Goal: Information Seeking & Learning: Learn about a topic

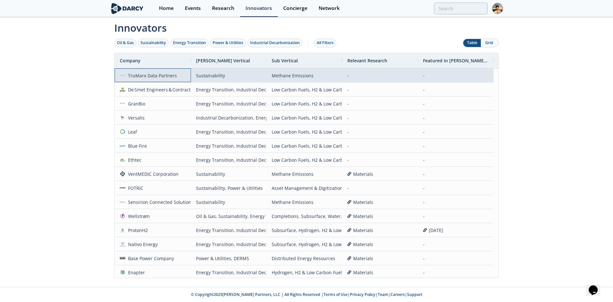
click at [133, 78] on div "TruMarx Data Partners" at bounding box center [151, 76] width 52 height 14
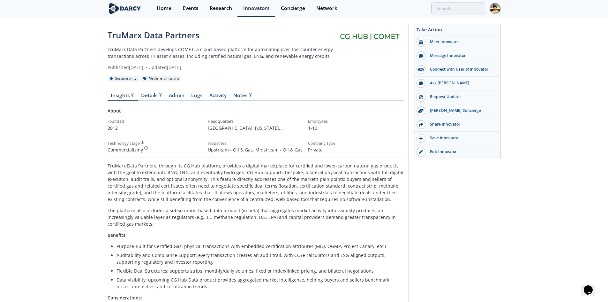
click at [120, 90] on div "Insights Details Admin Logs Activity Notes About Founded 2012 Headquarters ," at bounding box center [256, 283] width 296 height 398
click at [147, 94] on div "Details" at bounding box center [151, 95] width 21 height 5
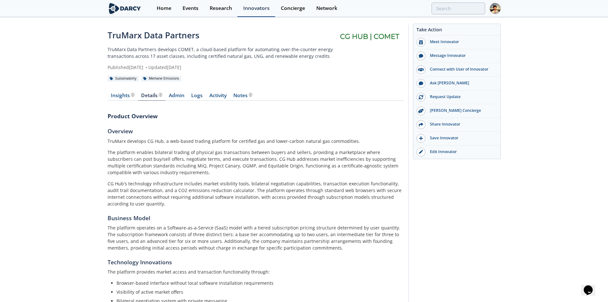
click at [260, 10] on div "Innovators" at bounding box center [256, 8] width 26 height 5
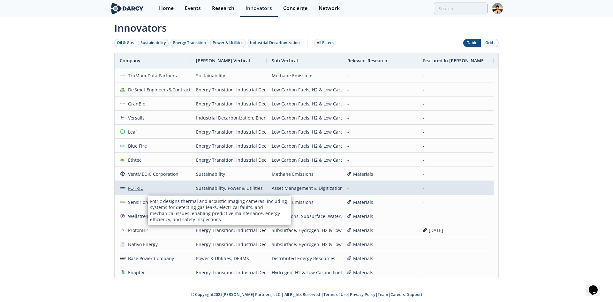
click at [138, 189] on div "FOTRIC" at bounding box center [134, 188] width 18 height 14
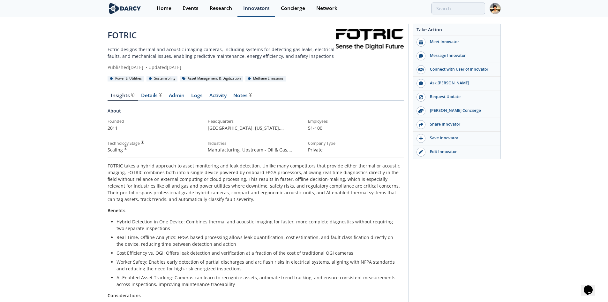
click at [264, 10] on div "Innovators" at bounding box center [256, 8] width 26 height 5
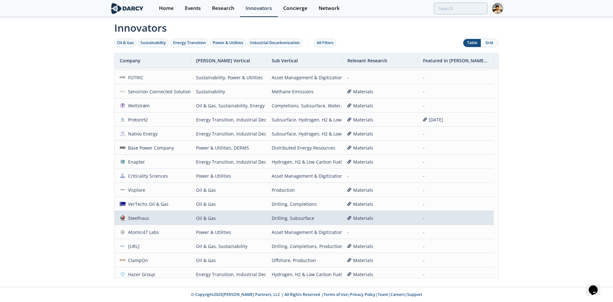
scroll to position [128, 0]
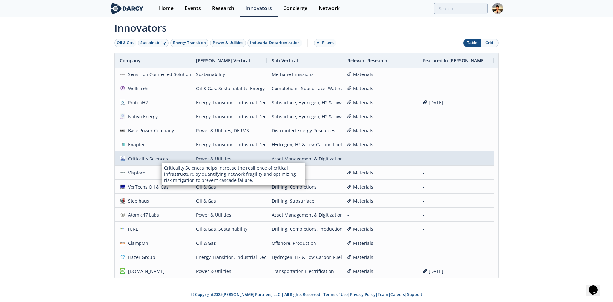
click at [162, 157] on div "Criticality Sciences" at bounding box center [146, 159] width 43 height 14
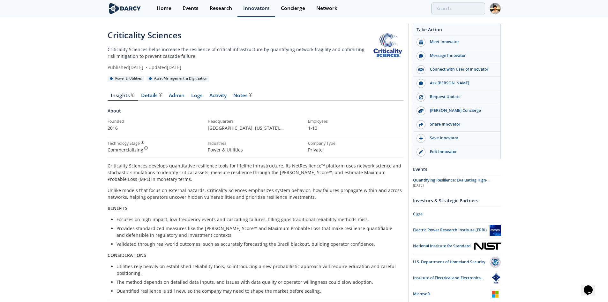
click at [240, 11] on link "Innovators" at bounding box center [256, 8] width 38 height 17
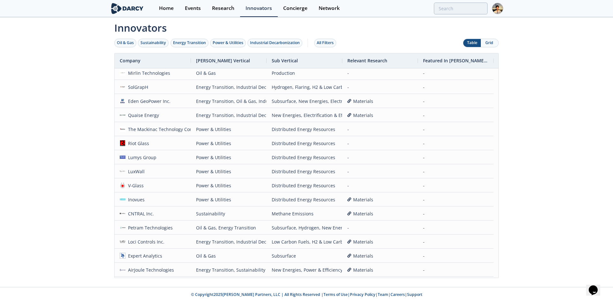
scroll to position [507, 0]
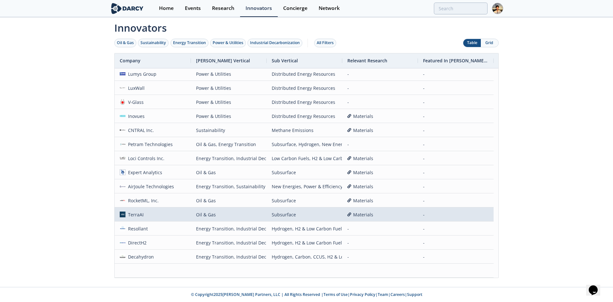
click at [151, 211] on span "TerraAI" at bounding box center [153, 214] width 66 height 14
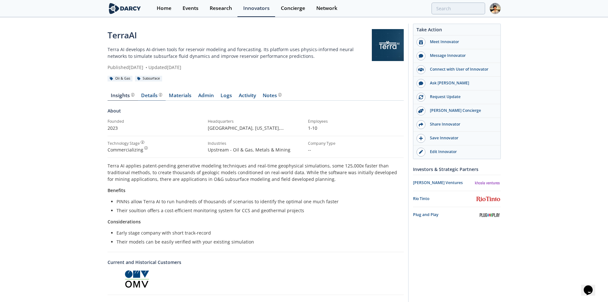
click at [153, 98] on div "Details" at bounding box center [151, 95] width 21 height 5
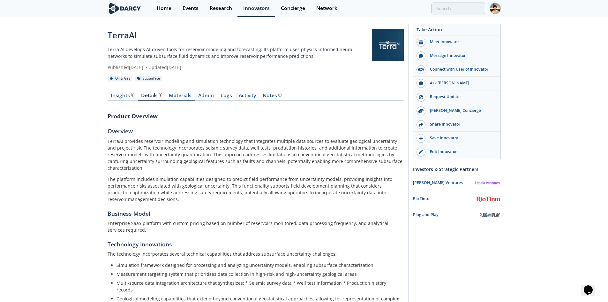
click at [182, 95] on link "Materials" at bounding box center [180, 97] width 29 height 8
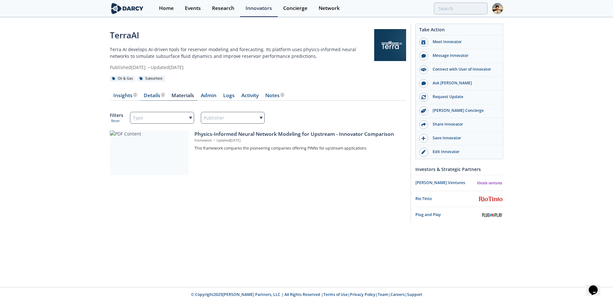
click at [156, 94] on div "Details Product overview, business model, technology and applications as added …" at bounding box center [154, 95] width 21 height 5
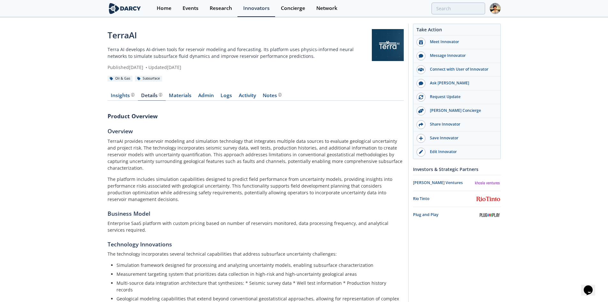
click at [179, 91] on div "Insights Details Product overview, business model, technology and applications …" at bounding box center [256, 263] width 296 height 358
click at [179, 93] on link "Materials" at bounding box center [180, 97] width 29 height 8
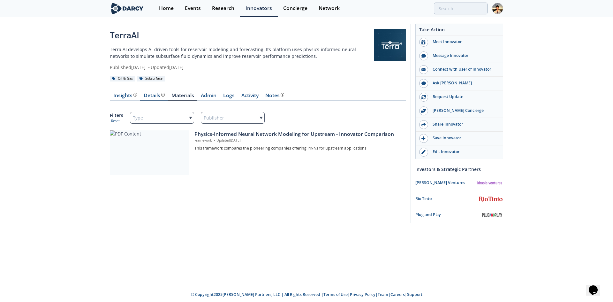
click at [149, 97] on div "Details Product overview, business model, technology and applications as added …" at bounding box center [154, 95] width 21 height 5
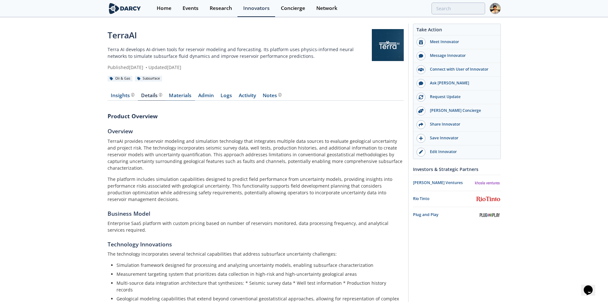
click at [175, 100] on link "Materials" at bounding box center [180, 97] width 29 height 8
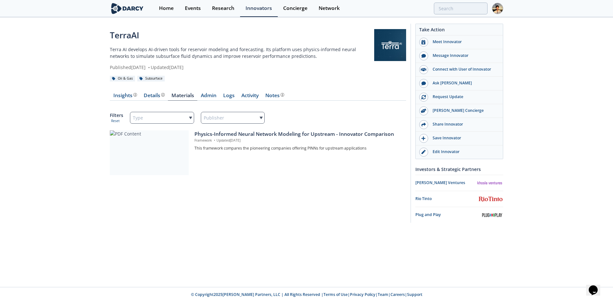
click at [72, 49] on div "TerraAI Terra AI develops AI-driven tools for reservoir modeling and forecastin…" at bounding box center [306, 124] width 613 height 213
